Goal: Information Seeking & Learning: Learn about a topic

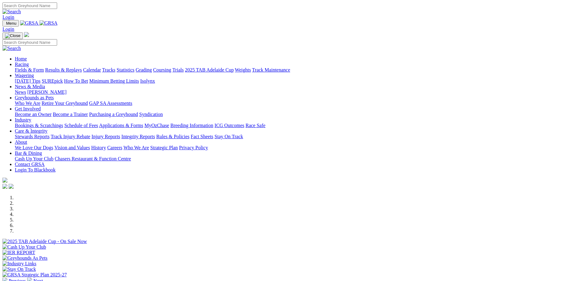
click at [57, 8] on input "Search" at bounding box center [29, 5] width 55 height 6
type input "hot centepede"
click at [21, 9] on img at bounding box center [11, 12] width 19 height 6
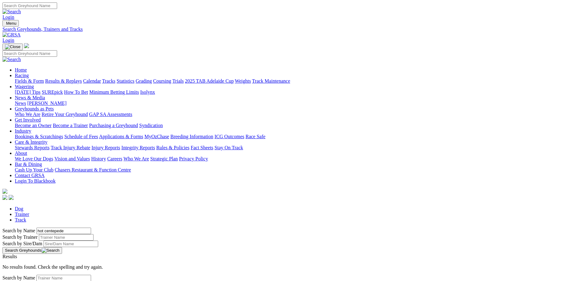
click at [57, 8] on input "Search" at bounding box center [29, 5] width 55 height 6
type input "hot centipede"
click at [21, 9] on img at bounding box center [11, 12] width 19 height 6
click at [31, 260] on link "Hot Centipede" at bounding box center [16, 262] width 29 height 5
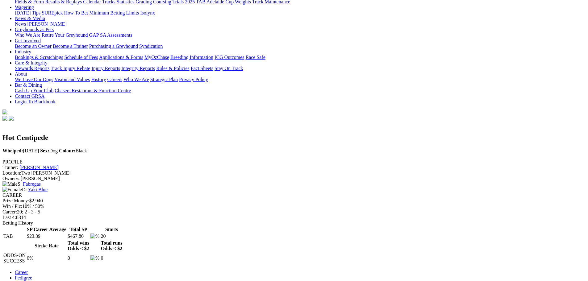
scroll to position [216, 0]
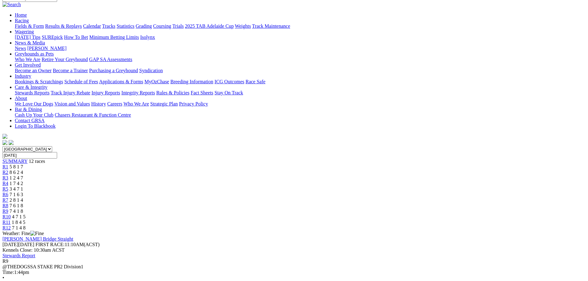
scroll to position [93, 0]
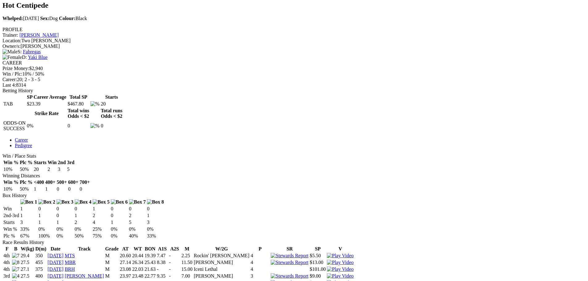
scroll to position [278, 0]
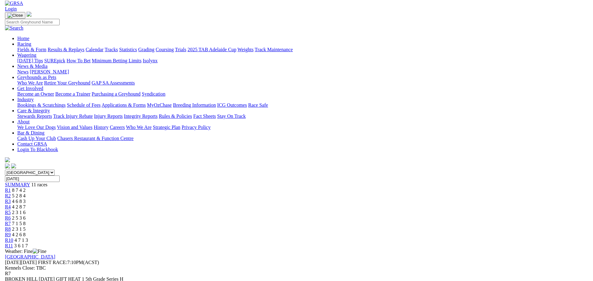
scroll to position [31, 0]
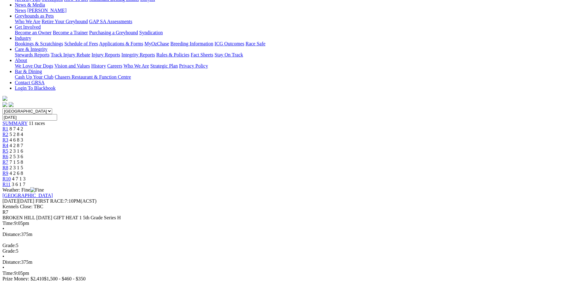
scroll to position [93, 0]
drag, startPoint x: 360, startPoint y: 120, endPoint x: 360, endPoint y: 158, distance: 37.3
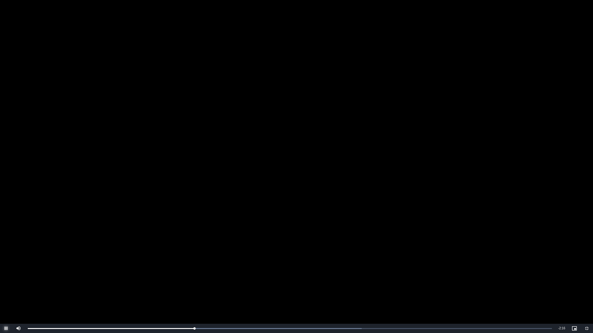
click at [8, 281] on span "Video Player" at bounding box center [6, 329] width 12 height 0
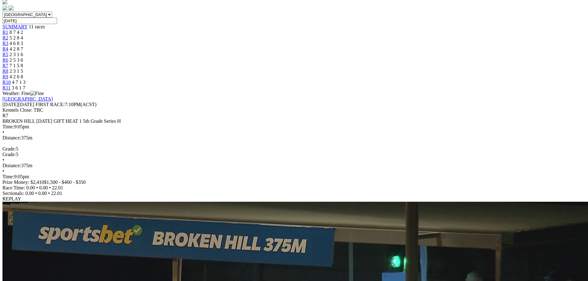
scroll to position [185, 0]
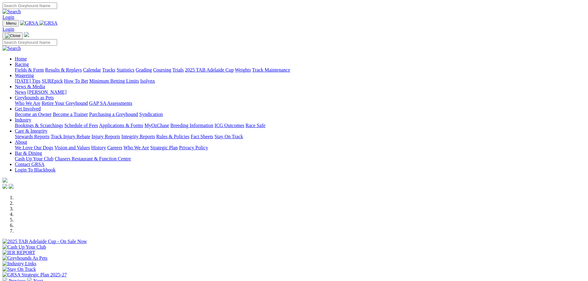
click at [32, 278] on img at bounding box center [29, 280] width 5 height 5
